Goal: Task Accomplishment & Management: Use online tool/utility

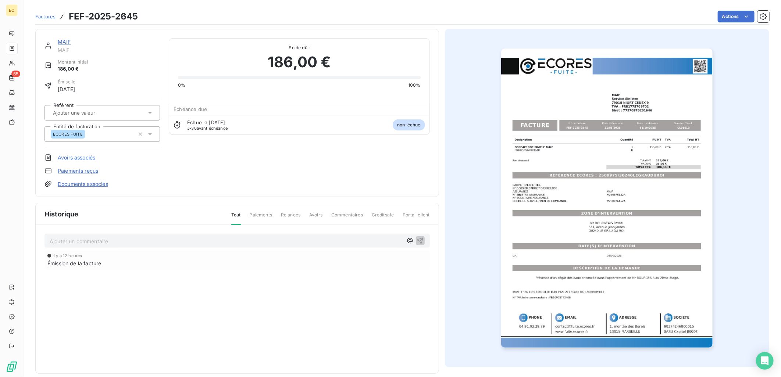
scroll to position [8, 0]
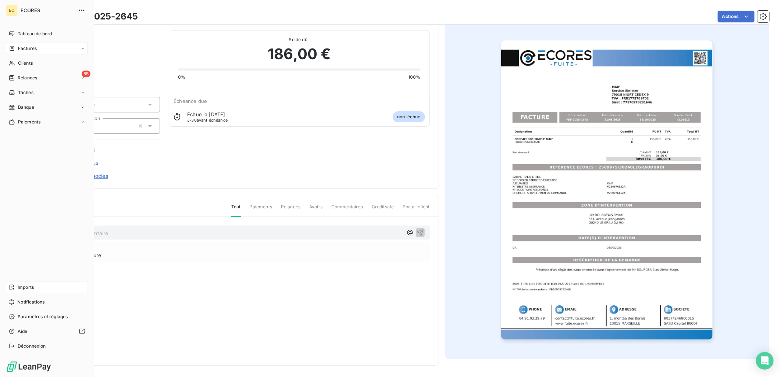
click at [20, 287] on span "Imports" at bounding box center [26, 287] width 16 height 7
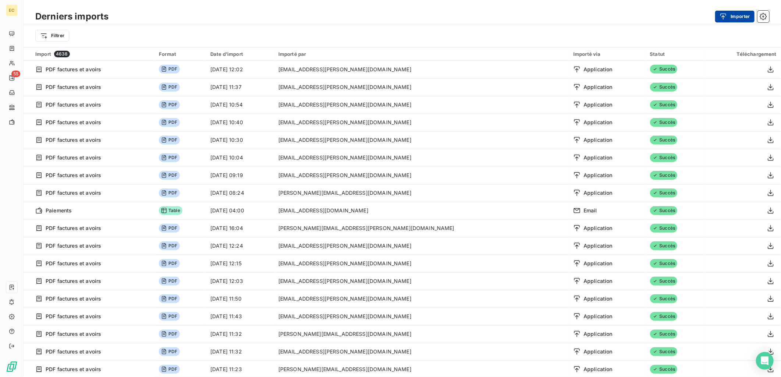
click at [726, 15] on icon "button" at bounding box center [723, 16] width 7 height 7
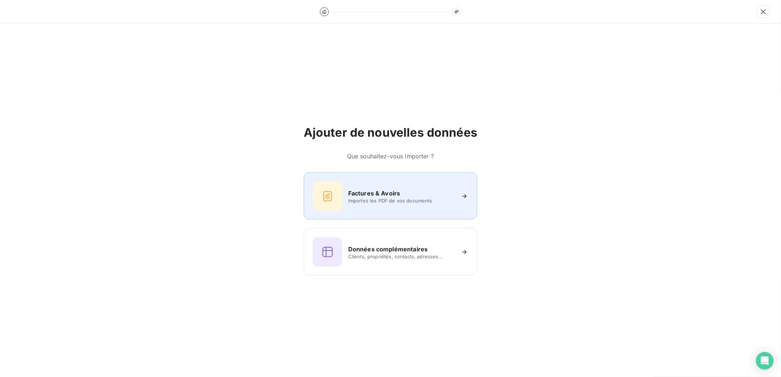
click at [369, 193] on h6 "Factures & Avoirs" at bounding box center [374, 193] width 52 height 9
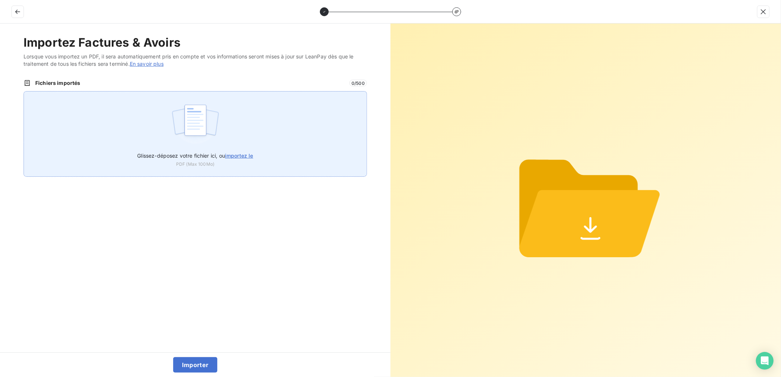
click at [237, 155] on span "importez le" at bounding box center [239, 156] width 28 height 6
click at [24, 92] on input "Glissez-déposez votre fichier ici, ou importez le" at bounding box center [24, 91] width 0 height 0
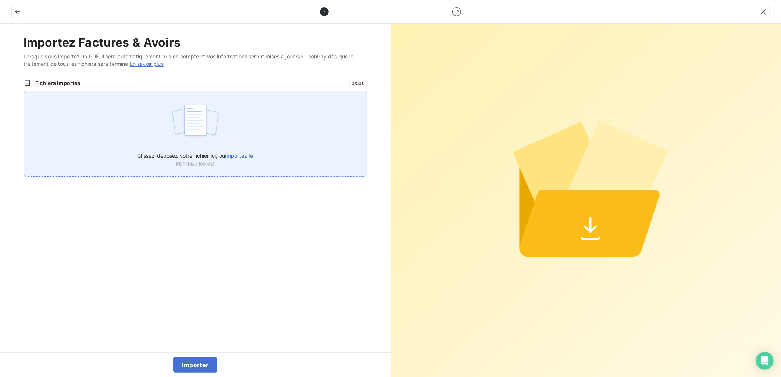
type input "C:\fakepath\FEF-2025-2646.pdf"
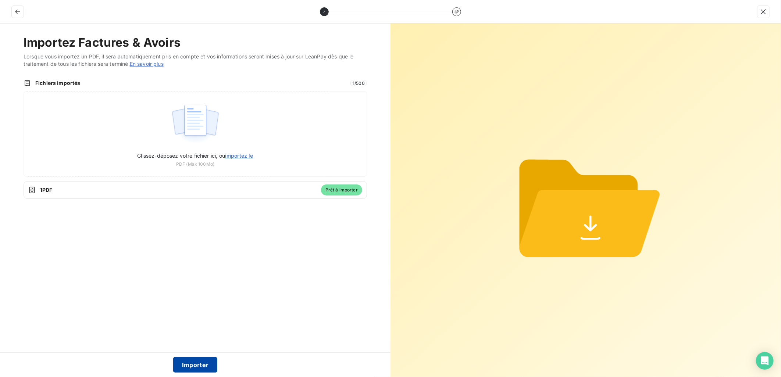
click at [197, 365] on button "Importer" at bounding box center [195, 365] width 45 height 15
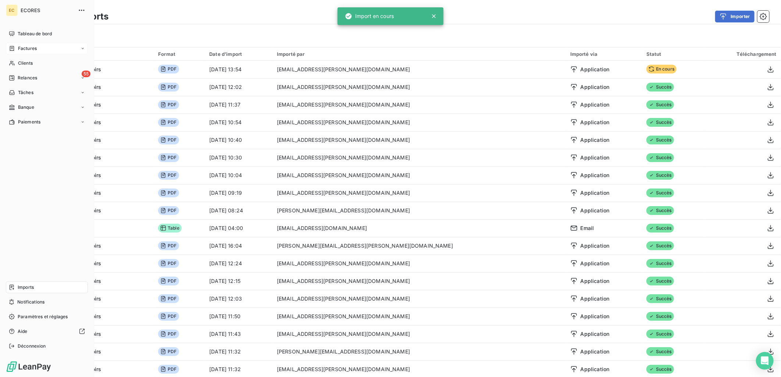
click at [30, 46] on span "Factures" at bounding box center [27, 48] width 19 height 7
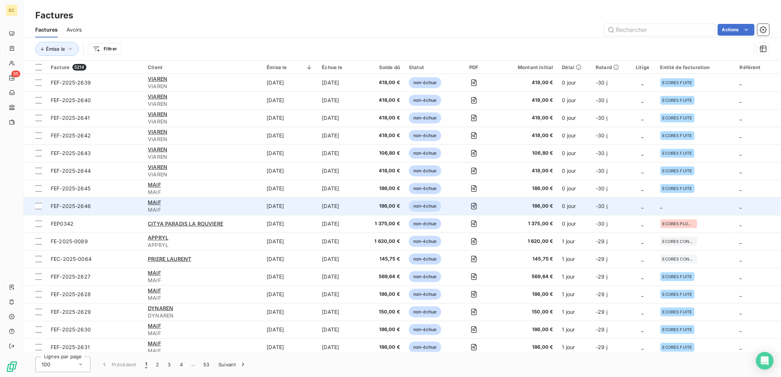
click at [696, 209] on td "_" at bounding box center [695, 207] width 79 height 18
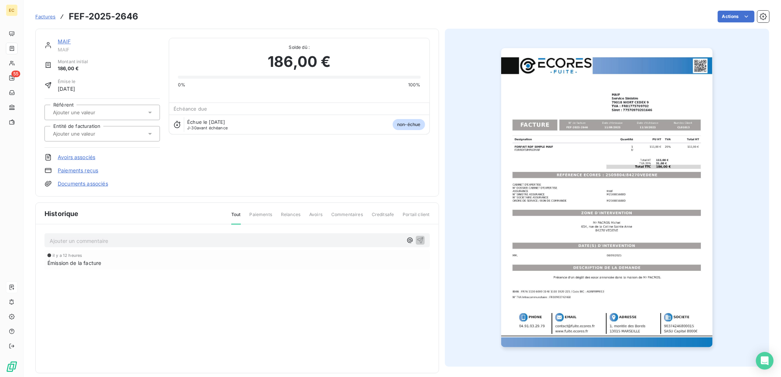
click at [88, 182] on link "Documents associés" at bounding box center [83, 183] width 50 height 7
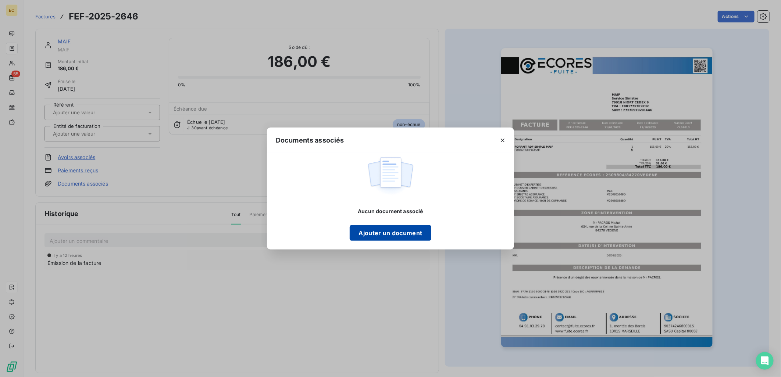
click at [390, 236] on button "Ajouter un document" at bounding box center [390, 233] width 81 height 15
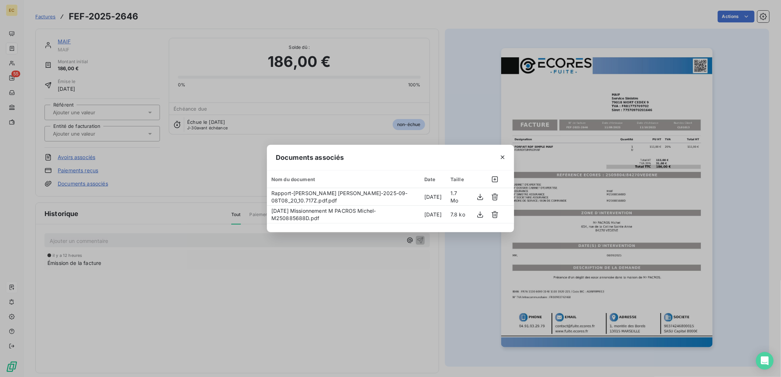
click at [123, 137] on div "Documents associés Nom du document Date Taille Rapport-[PERSON_NAME] [PERSON_NA…" at bounding box center [390, 188] width 781 height 377
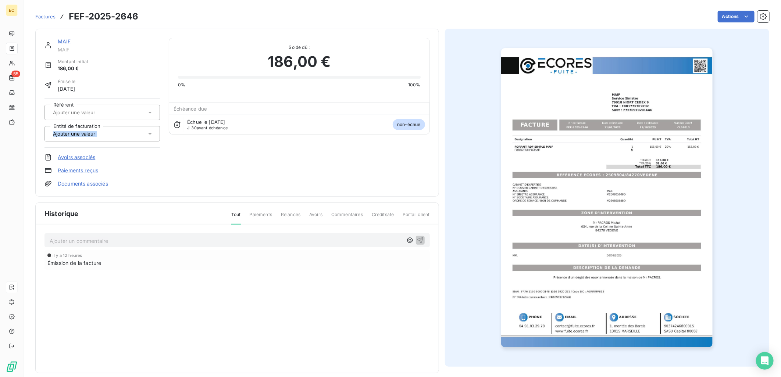
click at [123, 137] on div at bounding box center [99, 134] width 96 height 10
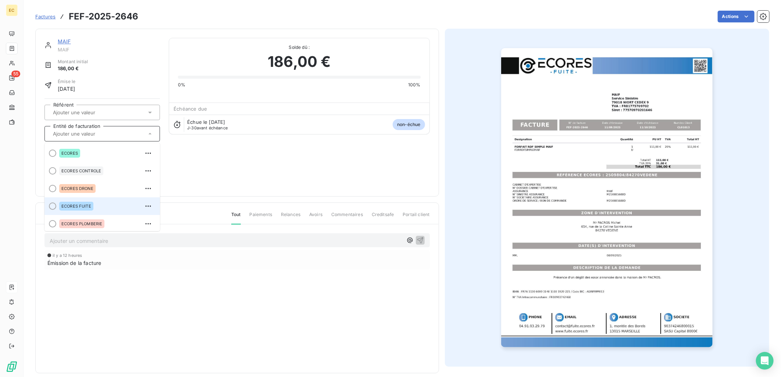
click at [87, 206] on span "ECORES FUITE" at bounding box center [76, 206] width 30 height 4
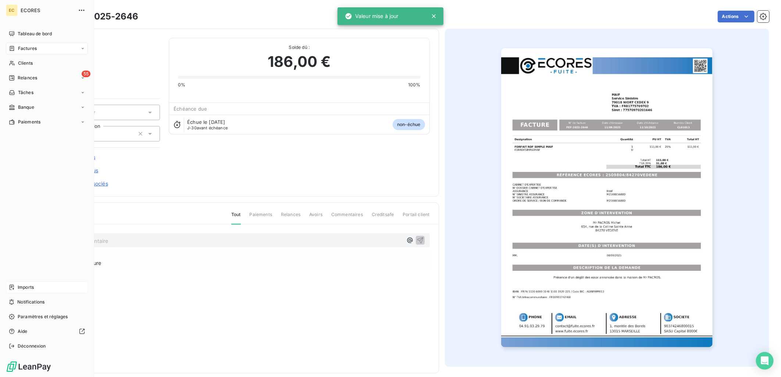
click at [25, 48] on span "Factures" at bounding box center [27, 48] width 19 height 7
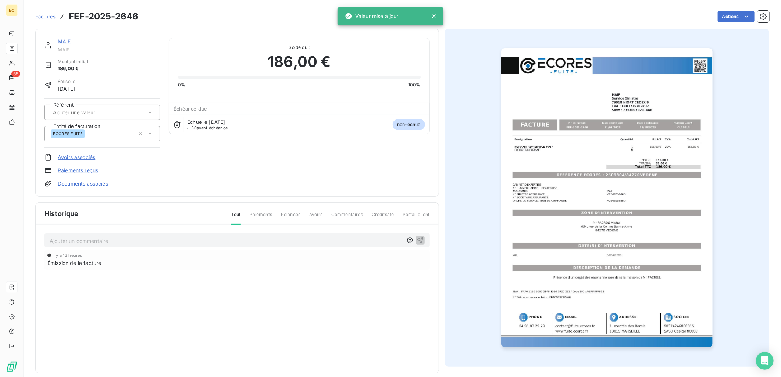
click at [199, 168] on div "MAIF MAIF Montant initial 186,00 € Émise le [DATE] Référent Entité de facturati…" at bounding box center [238, 113] width 386 height 150
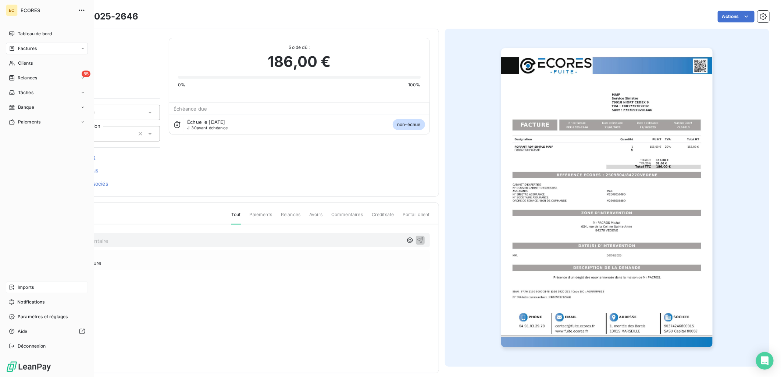
click at [19, 288] on span "Imports" at bounding box center [26, 287] width 16 height 7
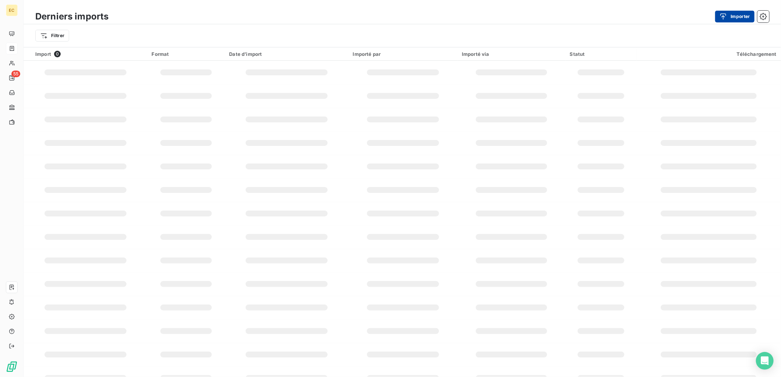
click at [728, 13] on div "button" at bounding box center [725, 16] width 11 height 7
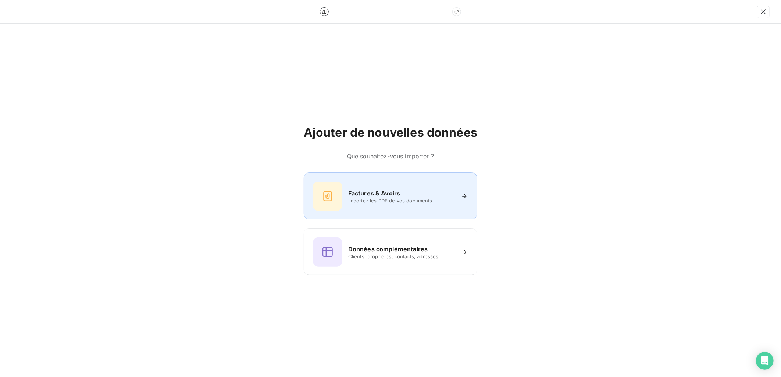
click at [383, 200] on span "Importez les PDF de vos documents" at bounding box center [401, 201] width 107 height 6
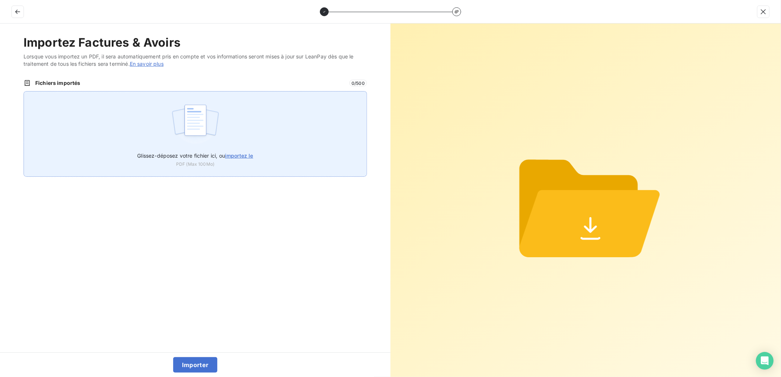
click at [251, 153] on span "importez le" at bounding box center [239, 156] width 28 height 6
click at [24, 92] on input "Glissez-déposez votre fichier ici, ou importez le" at bounding box center [24, 91] width 0 height 0
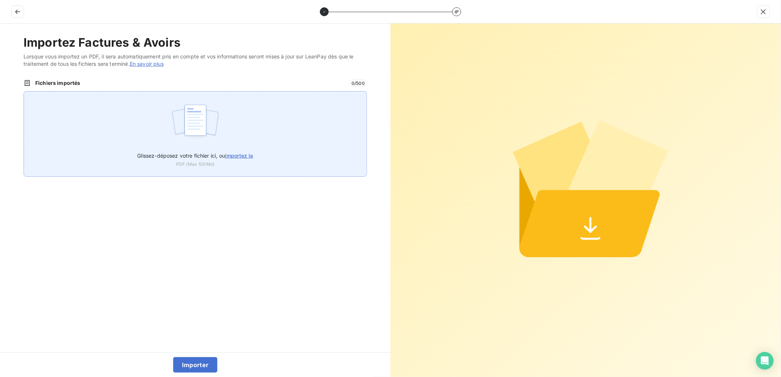
type input "C:\fakepath\FEF-2025-2647.pdf"
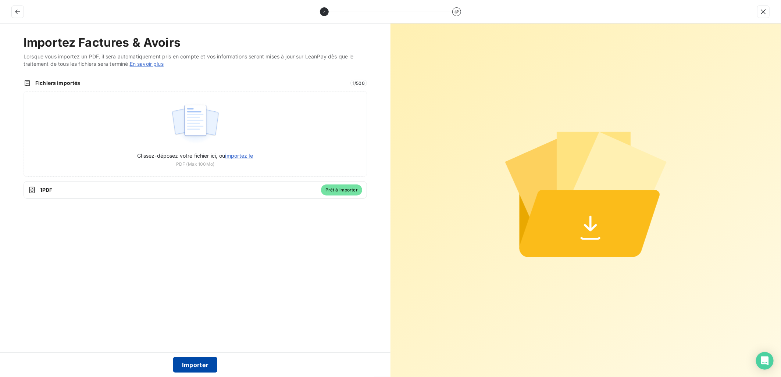
click at [199, 365] on button "Importer" at bounding box center [195, 365] width 45 height 15
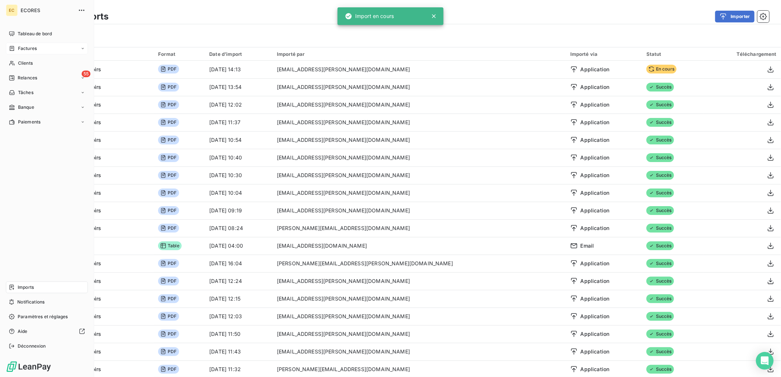
click at [40, 52] on div "Factures" at bounding box center [47, 49] width 82 height 12
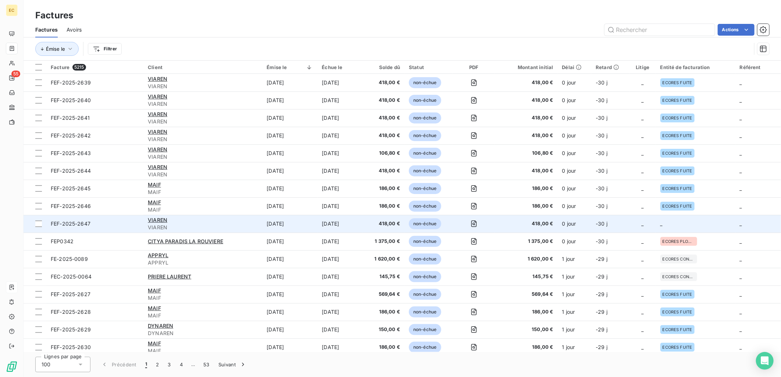
click at [690, 223] on td "_" at bounding box center [695, 224] width 79 height 18
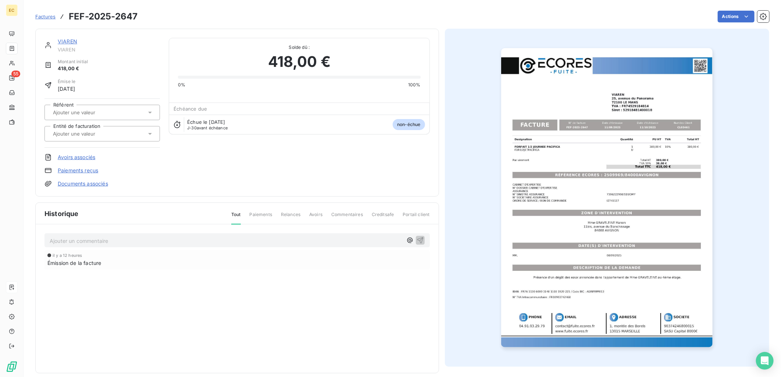
click at [95, 183] on link "Documents associés" at bounding box center [83, 183] width 50 height 7
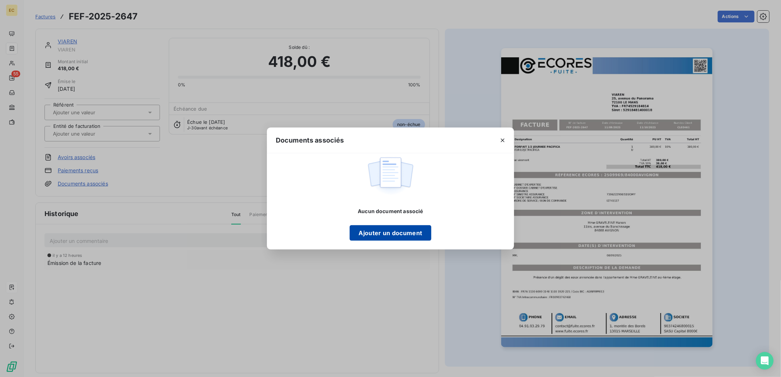
click at [383, 233] on button "Ajouter un document" at bounding box center [390, 233] width 81 height 15
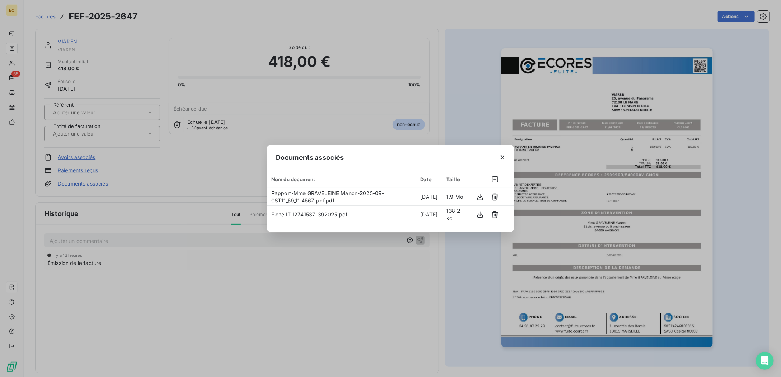
drag, startPoint x: 240, startPoint y: 266, endPoint x: 234, endPoint y: 266, distance: 5.9
click at [240, 266] on div "Documents associés Nom du document Date Taille Rapport-Mme GRAVELEINE Manon-202…" at bounding box center [390, 188] width 781 height 377
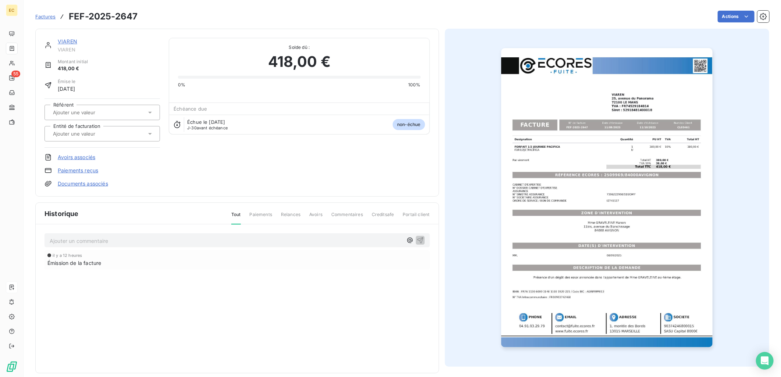
click at [84, 128] on div at bounding box center [103, 133] width 116 height 15
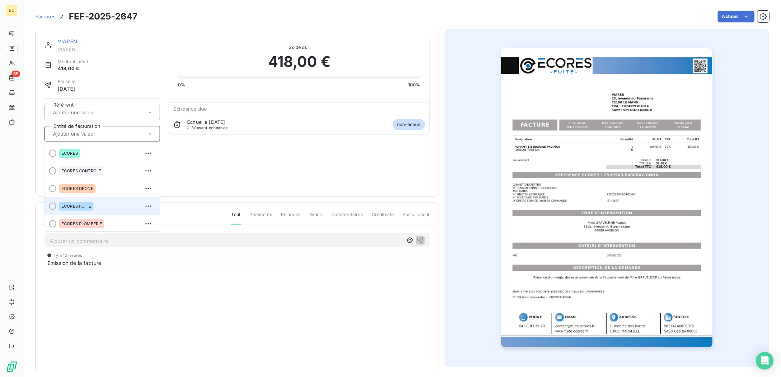
click at [85, 198] on li "ECORES FUITE" at bounding box center [103, 207] width 116 height 18
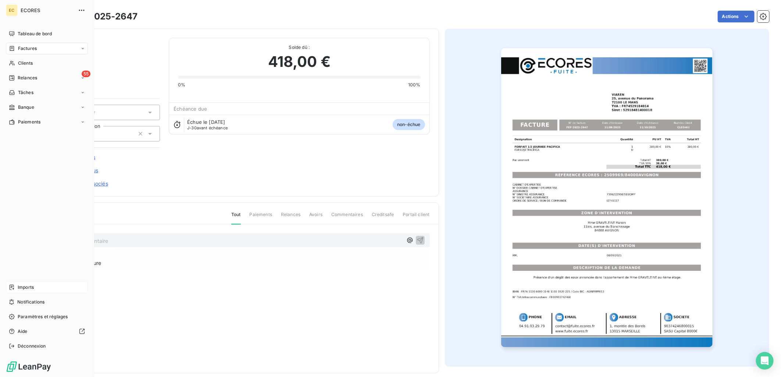
click at [27, 284] on div "Imports" at bounding box center [47, 288] width 82 height 12
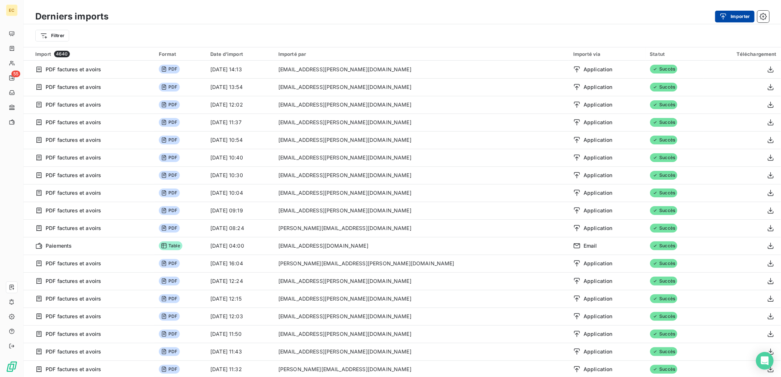
click at [726, 14] on icon "button" at bounding box center [723, 16] width 7 height 7
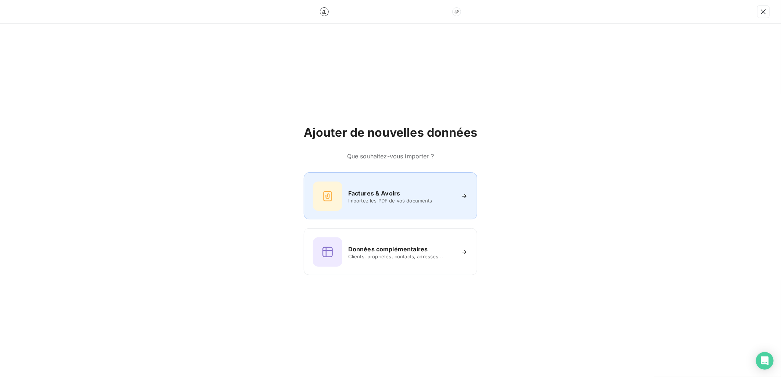
click at [417, 191] on div "Factures & Avoirs" at bounding box center [401, 193] width 107 height 9
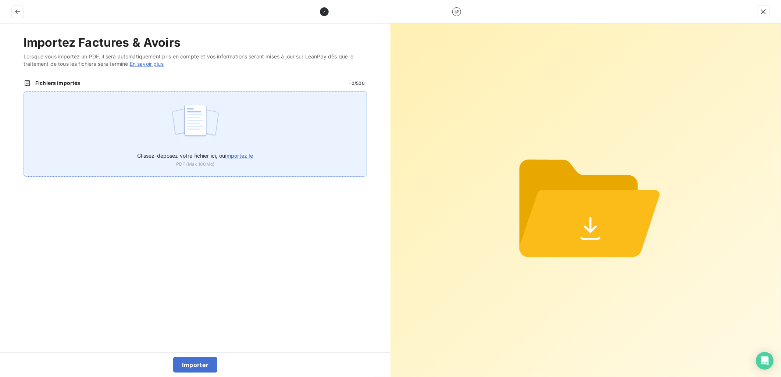
click at [247, 155] on span "importez le" at bounding box center [239, 156] width 28 height 6
click at [24, 92] on input "Glissez-déposez votre fichier ici, ou importez le" at bounding box center [24, 91] width 0 height 0
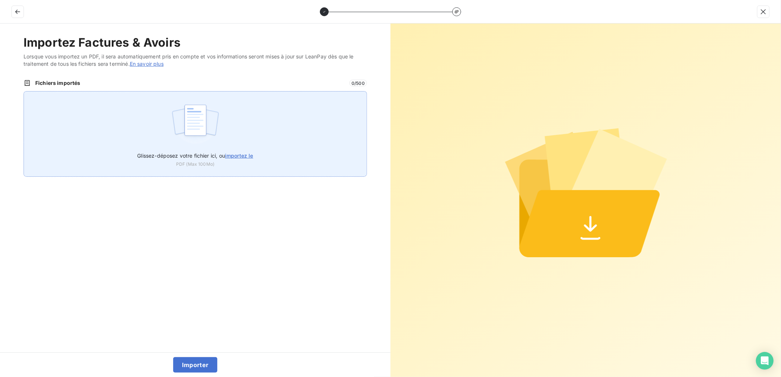
type input "C:\fakepath\FEF-2025-2648.pdf"
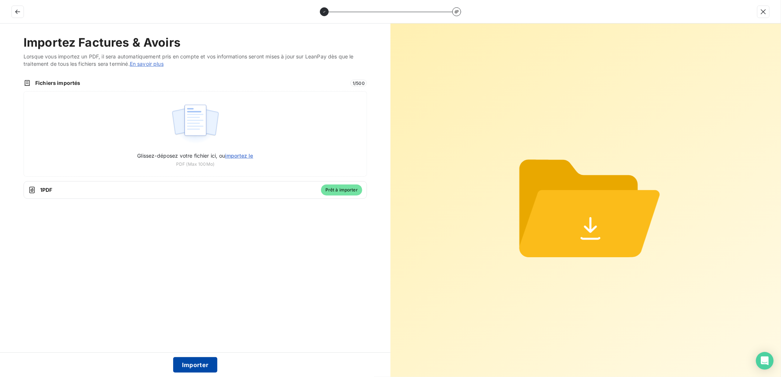
click at [190, 362] on button "Importer" at bounding box center [195, 365] width 45 height 15
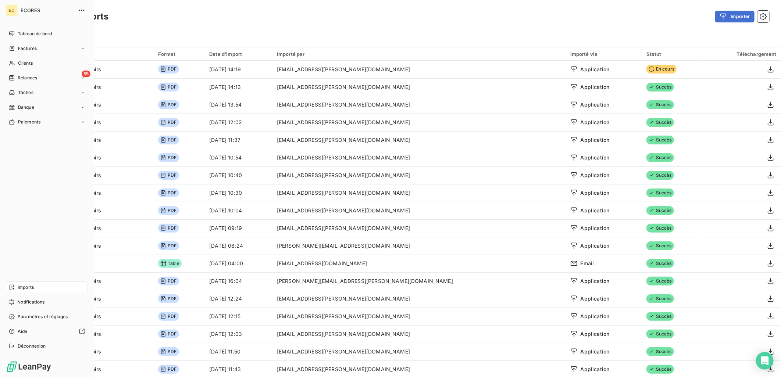
click at [19, 46] on span "Factures" at bounding box center [27, 48] width 19 height 7
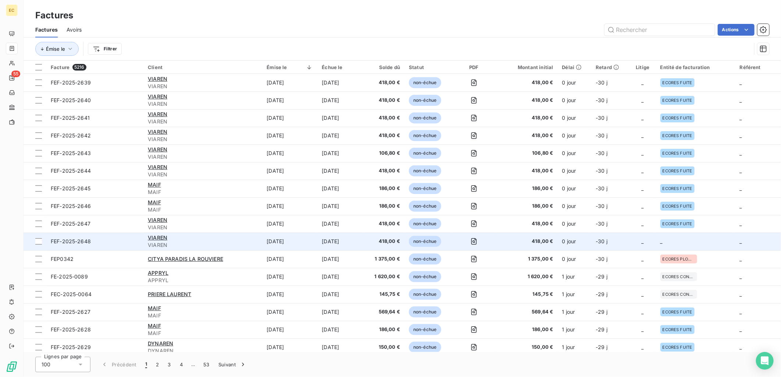
click at [557, 242] on td "418,00 €" at bounding box center [526, 242] width 63 height 18
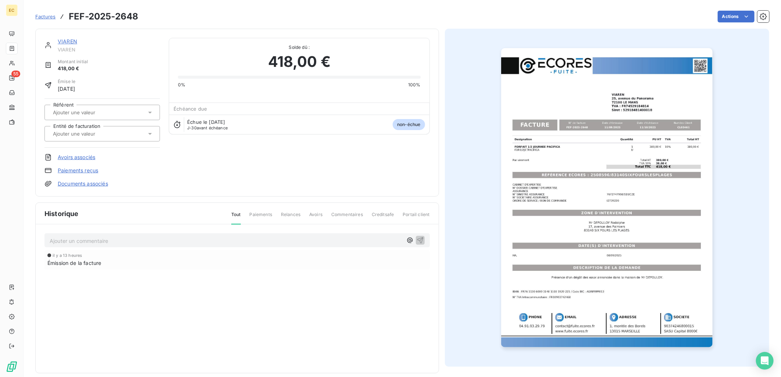
click at [85, 181] on link "Documents associés" at bounding box center [83, 183] width 50 height 7
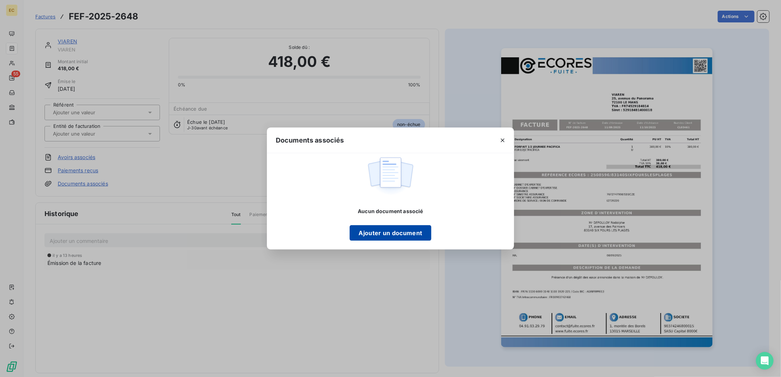
click at [391, 234] on button "Ajouter un document" at bounding box center [390, 233] width 81 height 15
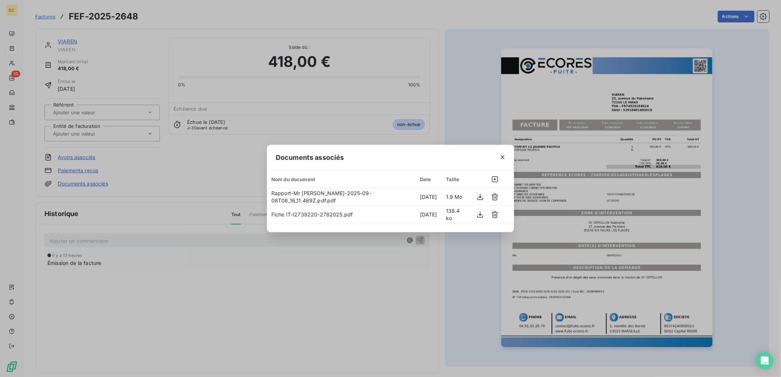
drag, startPoint x: 235, startPoint y: 282, endPoint x: 210, endPoint y: 254, distance: 37.0
click at [235, 280] on div "Documents associés Nom du document Date Taille Rapport-Mr [PERSON_NAME]-2025-09…" at bounding box center [390, 188] width 781 height 377
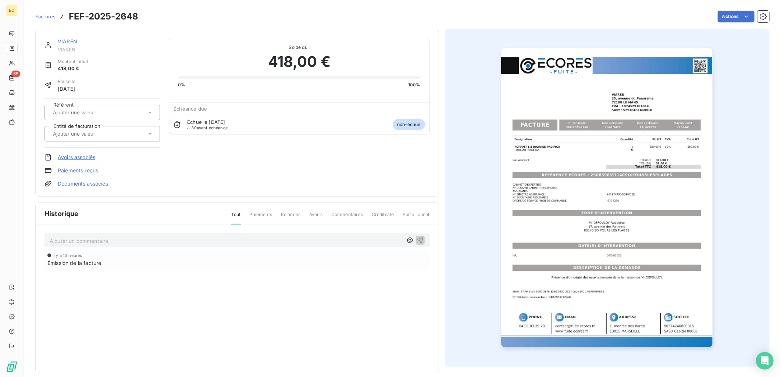
click at [107, 134] on input "text" at bounding box center [89, 134] width 74 height 7
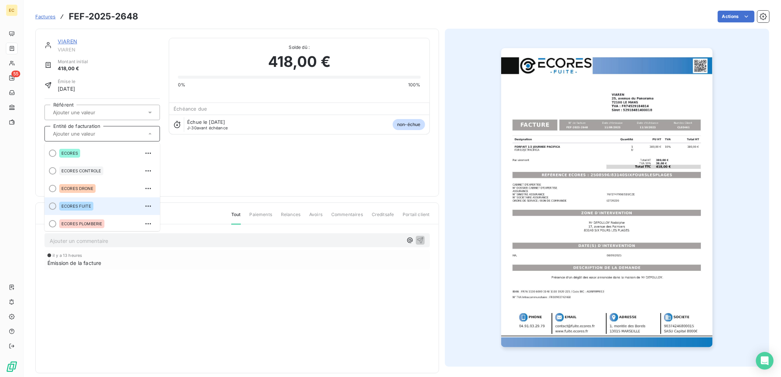
click at [107, 203] on div "ECORES FUITE" at bounding box center [106, 206] width 95 height 12
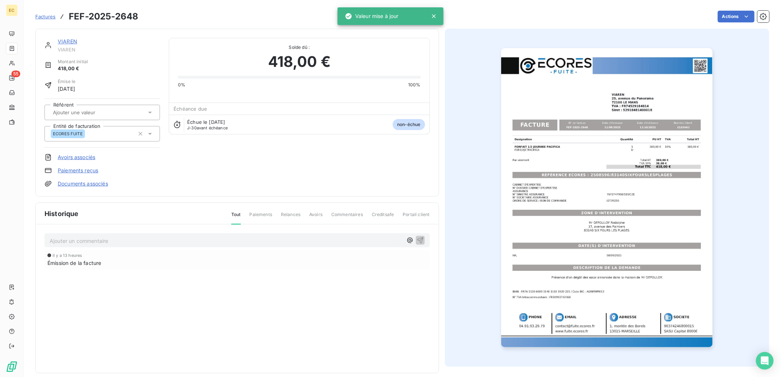
click at [222, 163] on div "VIAREN VIAREN Montant initial 418,00 € Émise le [DATE] Référent Entité de factu…" at bounding box center [238, 113] width 386 height 150
click at [92, 183] on link "Documents associés" at bounding box center [83, 183] width 50 height 7
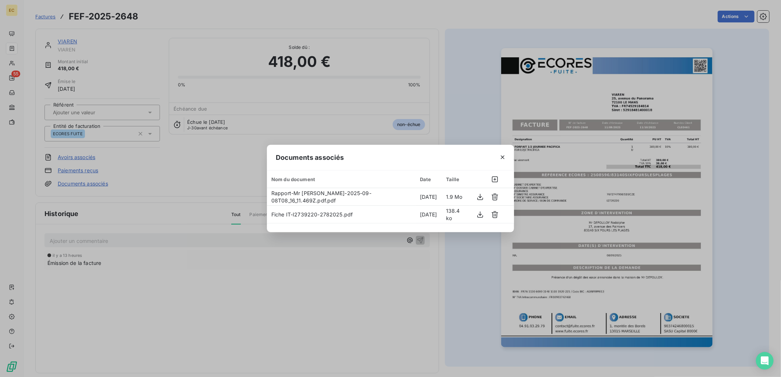
click at [189, 329] on div "Documents associés Nom du document Date Taille Rapport-Mr [PERSON_NAME]-2025-09…" at bounding box center [390, 188] width 781 height 377
